Goal: Task Accomplishment & Management: Manage account settings

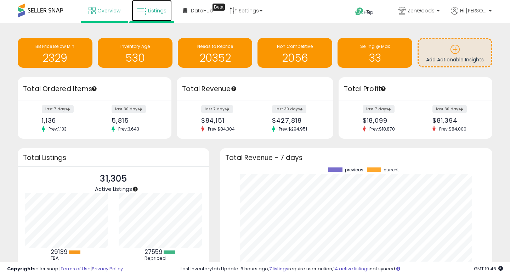
click at [146, 12] on icon at bounding box center [141, 11] width 9 height 9
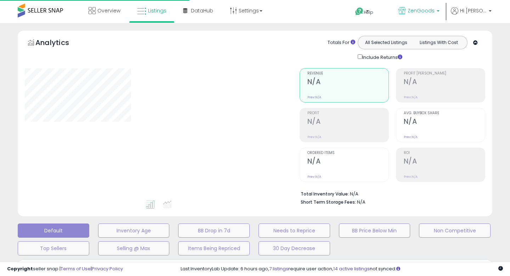
click at [440, 9] on p "ZenGoods" at bounding box center [419, 11] width 41 height 9
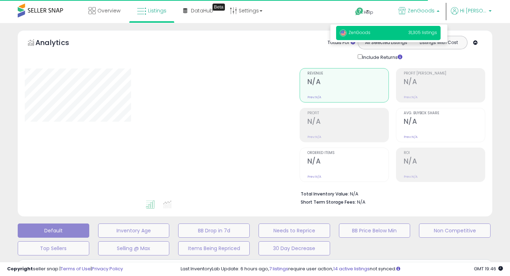
click at [473, 12] on span "Hi [PERSON_NAME]" at bounding box center [473, 10] width 27 height 7
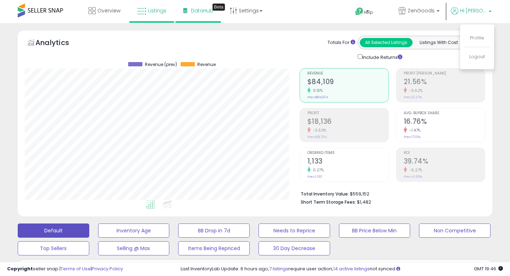
scroll to position [145, 275]
click at [250, 15] on link "Settings" at bounding box center [246, 10] width 43 height 21
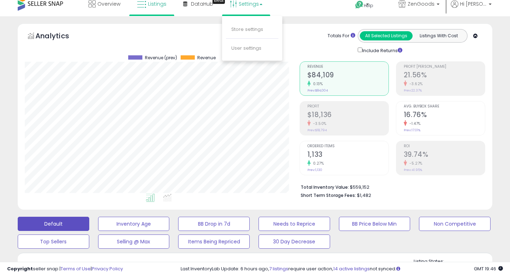
scroll to position [0, 0]
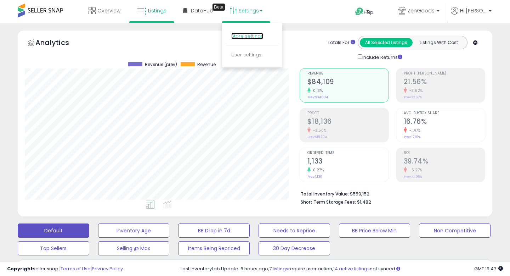
click at [252, 38] on link "Store settings" at bounding box center [247, 36] width 32 height 7
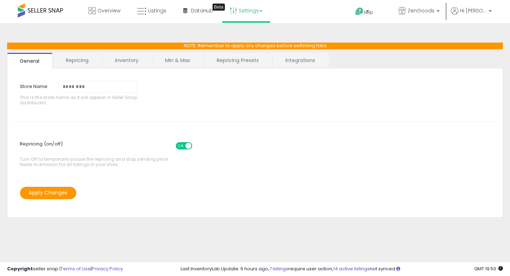
click at [70, 59] on link "Repricing" at bounding box center [77, 60] width 48 height 15
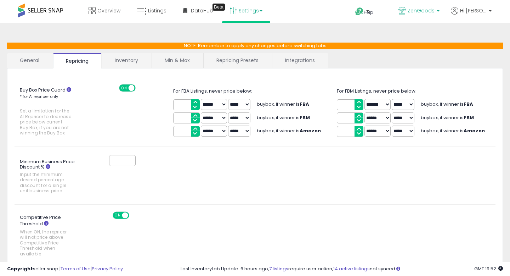
click at [433, 11] on span "ZenGoods" at bounding box center [421, 10] width 27 height 7
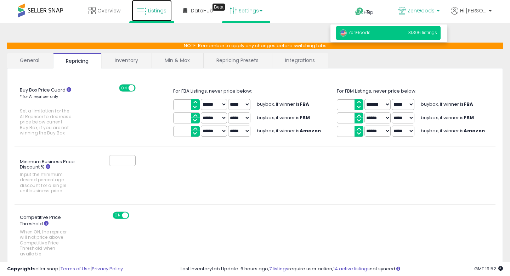
click at [159, 8] on span "Listings" at bounding box center [157, 10] width 18 height 7
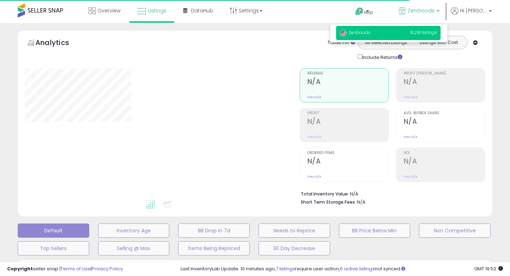
click at [498, 30] on div "**********" at bounding box center [255, 228] width 510 height 411
